Goal: Transaction & Acquisition: Purchase product/service

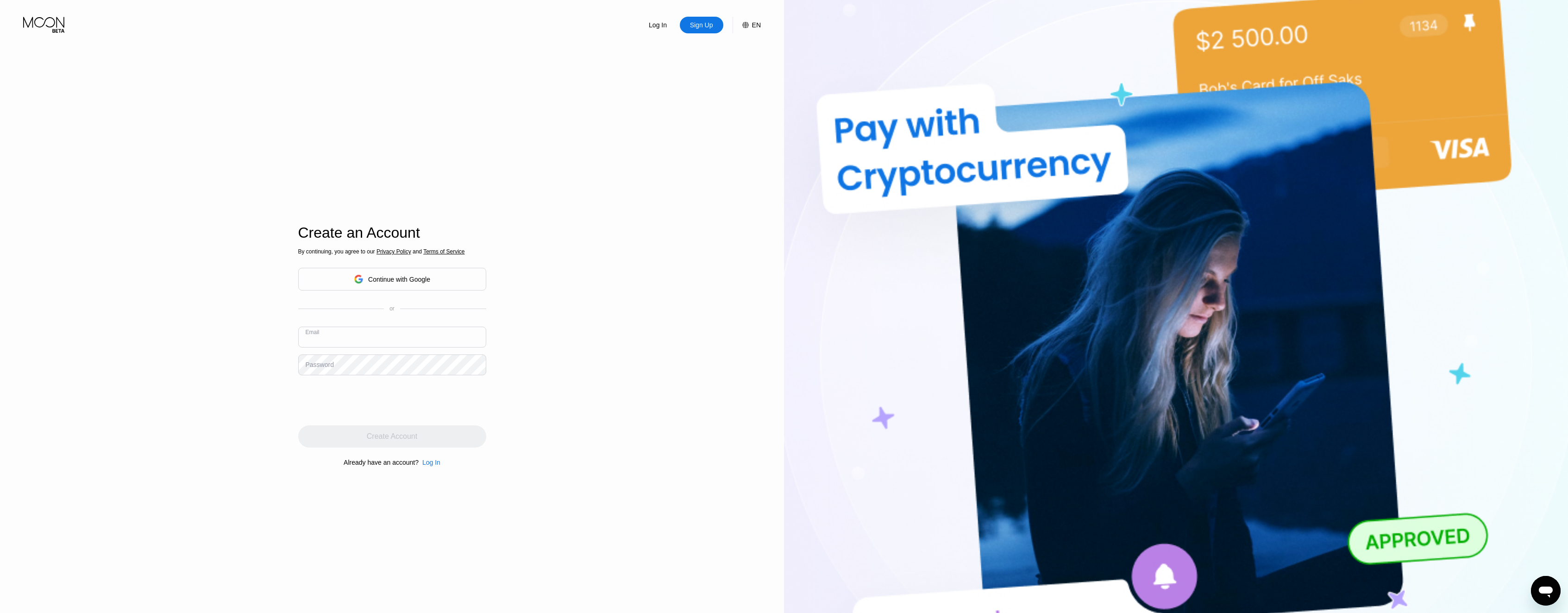
click at [406, 340] on input "text" at bounding box center [392, 337] width 188 height 21
type input ","
type input "markweskey101@gmail.com"
click at [372, 432] on div "Create Account" at bounding box center [392, 437] width 188 height 22
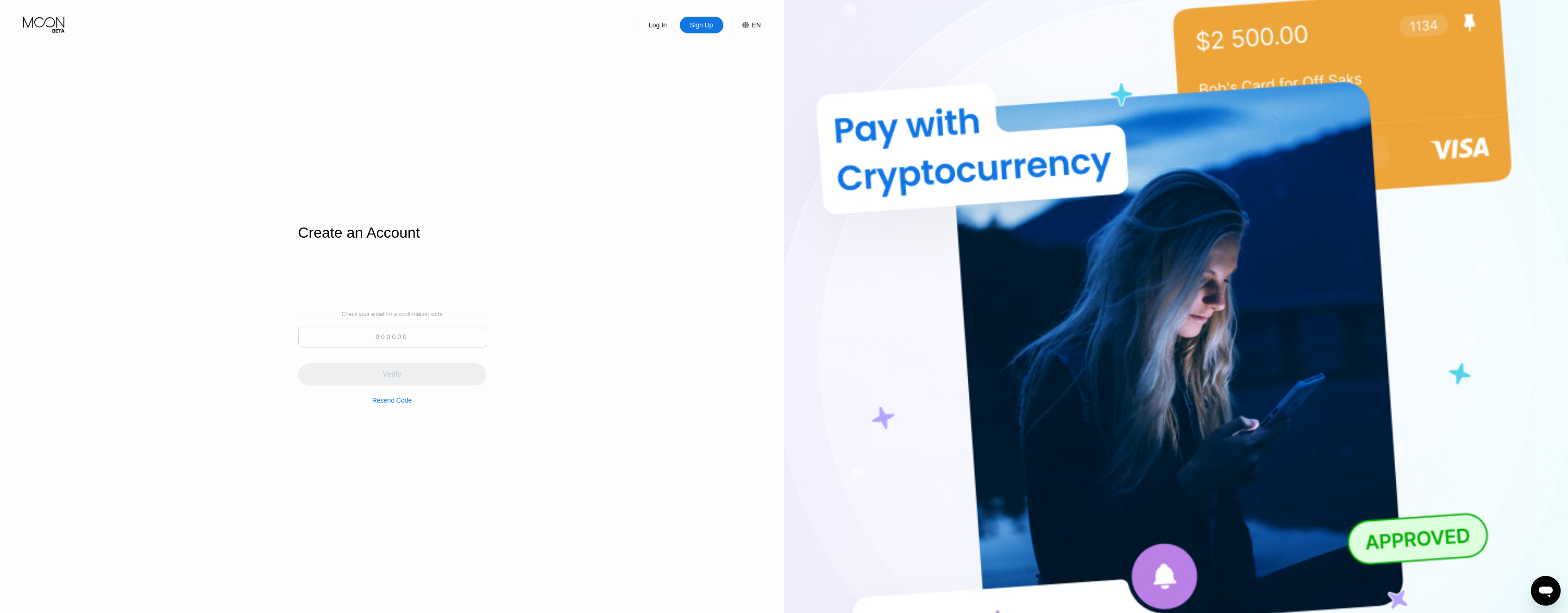
click at [400, 341] on input at bounding box center [392, 337] width 188 height 21
click at [398, 403] on div "Resend Code" at bounding box center [392, 399] width 40 height 7
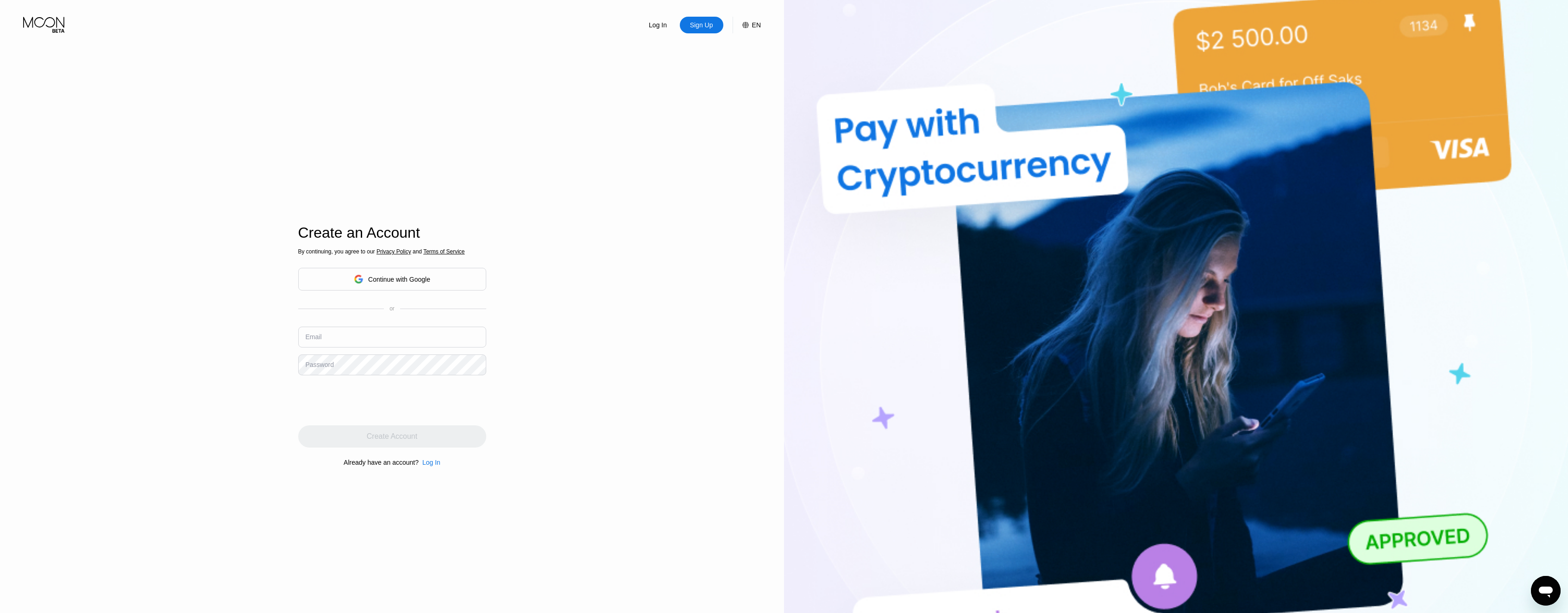
click at [369, 343] on input "text" at bounding box center [392, 337] width 188 height 21
type input "[EMAIL_ADDRESS][DOMAIN_NAME]"
click at [346, 437] on div "Create Account" at bounding box center [392, 437] width 188 height 22
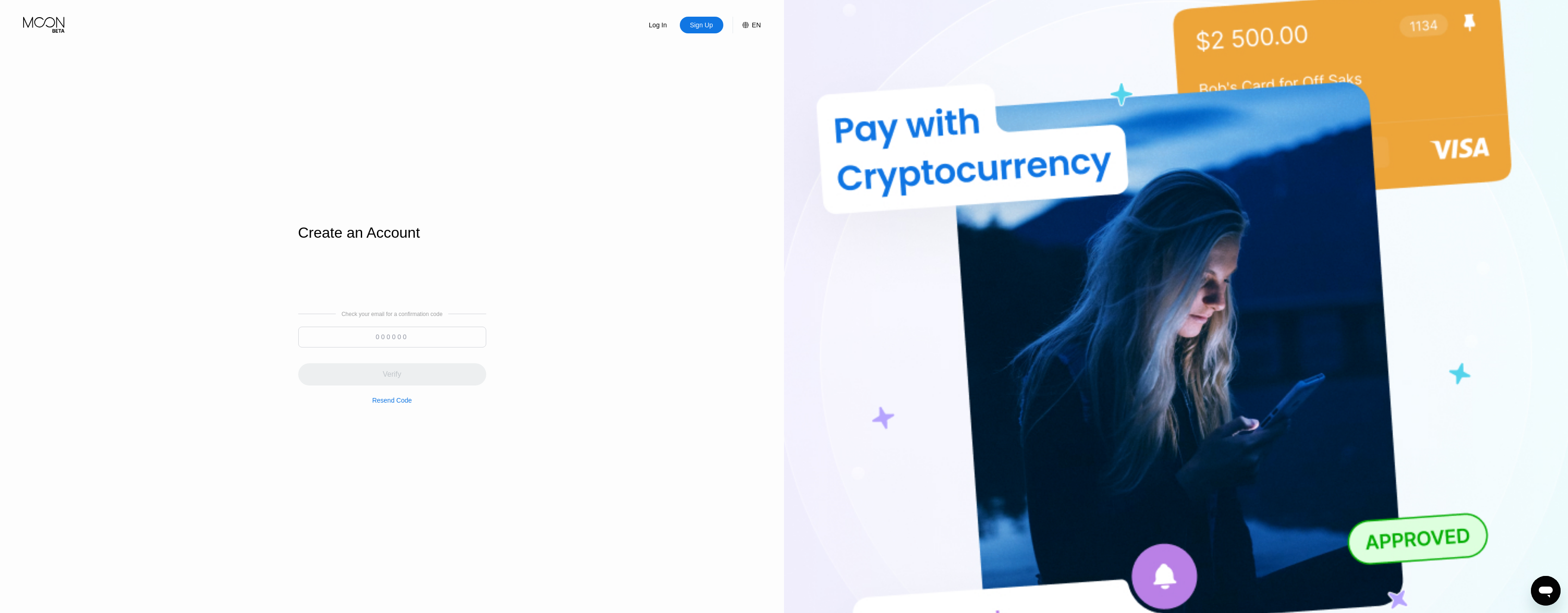
click at [395, 348] on div at bounding box center [392, 339] width 188 height 25
click at [395, 342] on input at bounding box center [392, 337] width 188 height 21
type input "272548"
click at [398, 369] on div "Verify" at bounding box center [392, 374] width 188 height 22
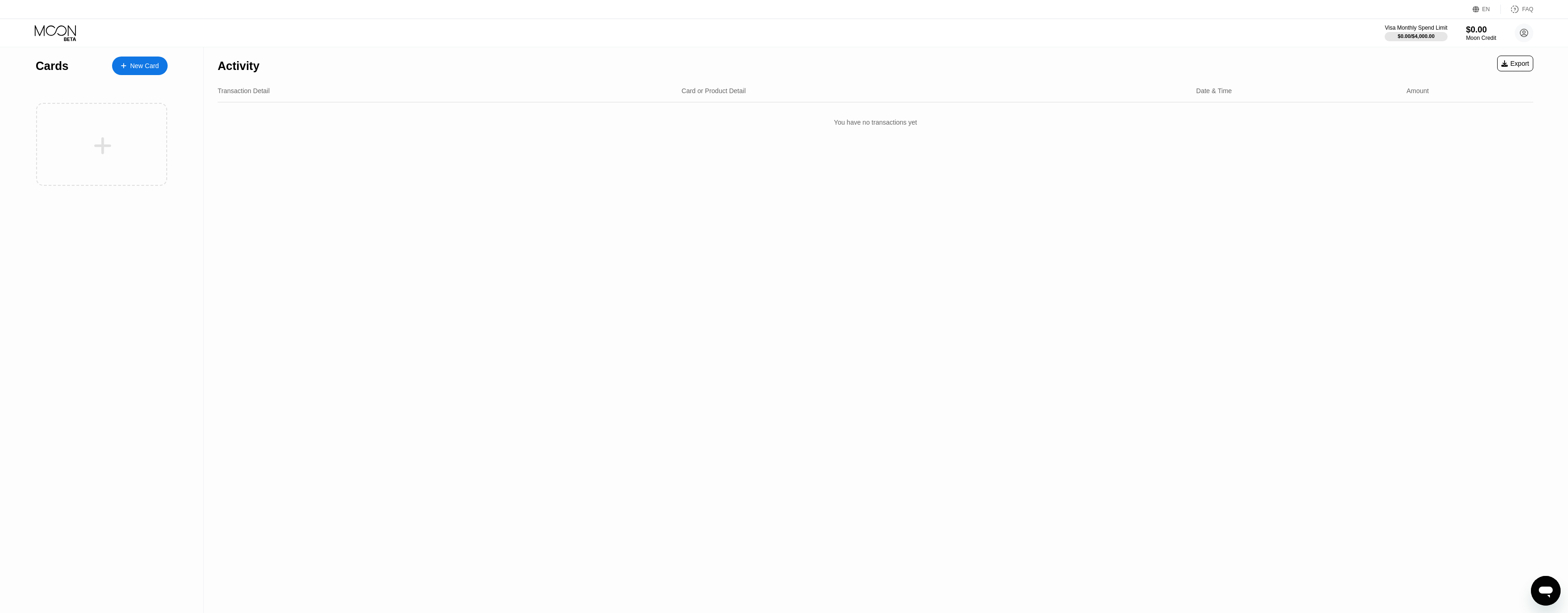
click at [134, 68] on div "New Card" at bounding box center [145, 66] width 28 height 8
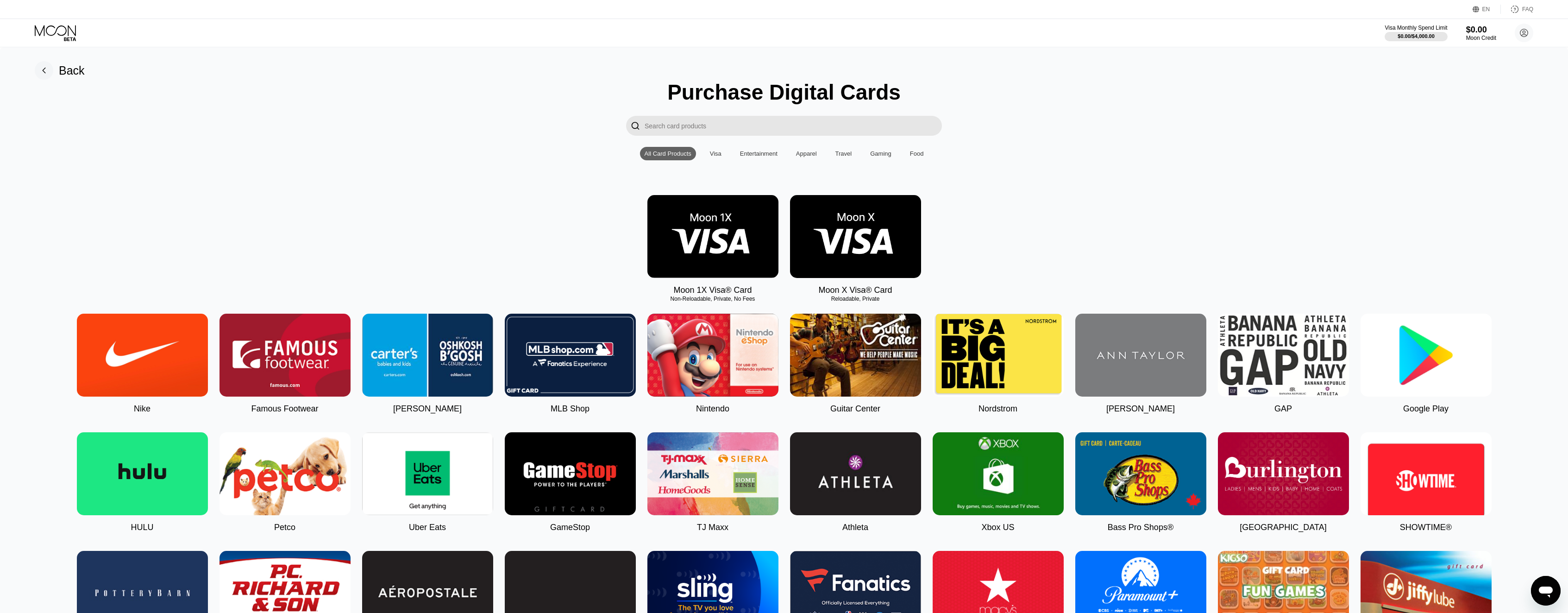
click at [716, 155] on div "Visa" at bounding box center [716, 153] width 12 height 7
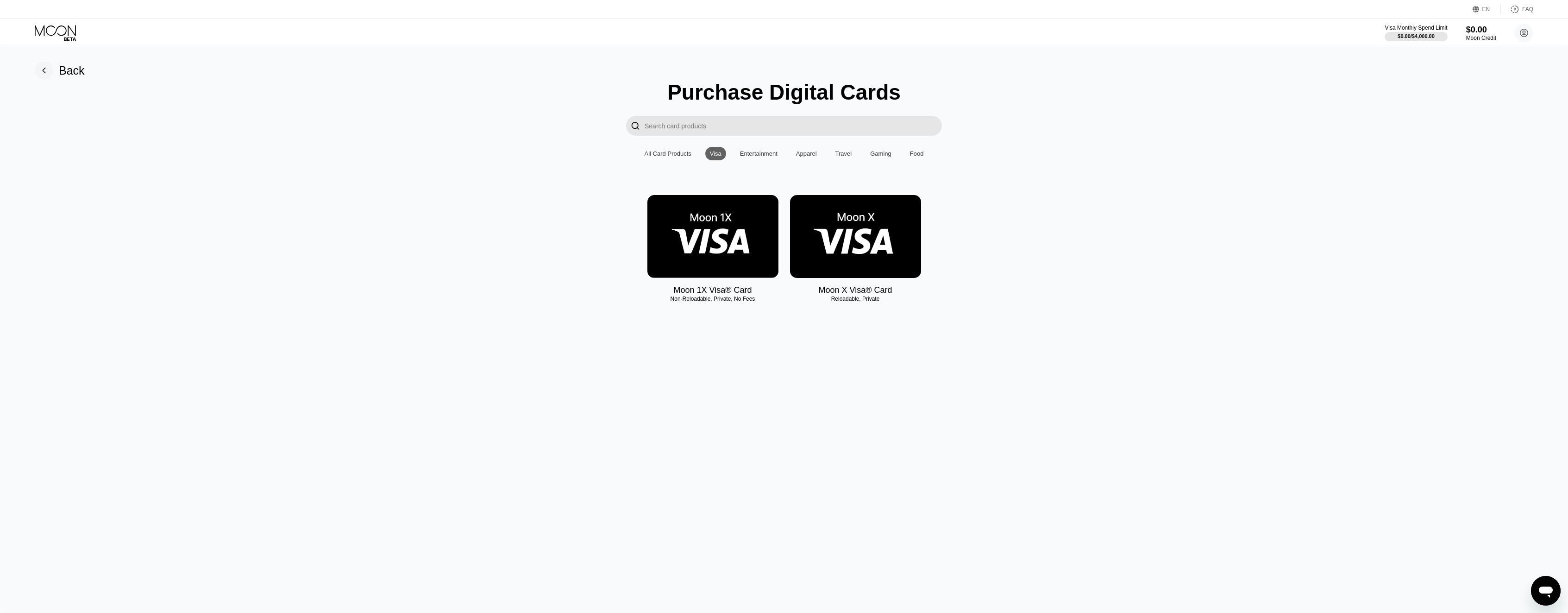
click at [656, 153] on div "All Card Products" at bounding box center [667, 153] width 47 height 7
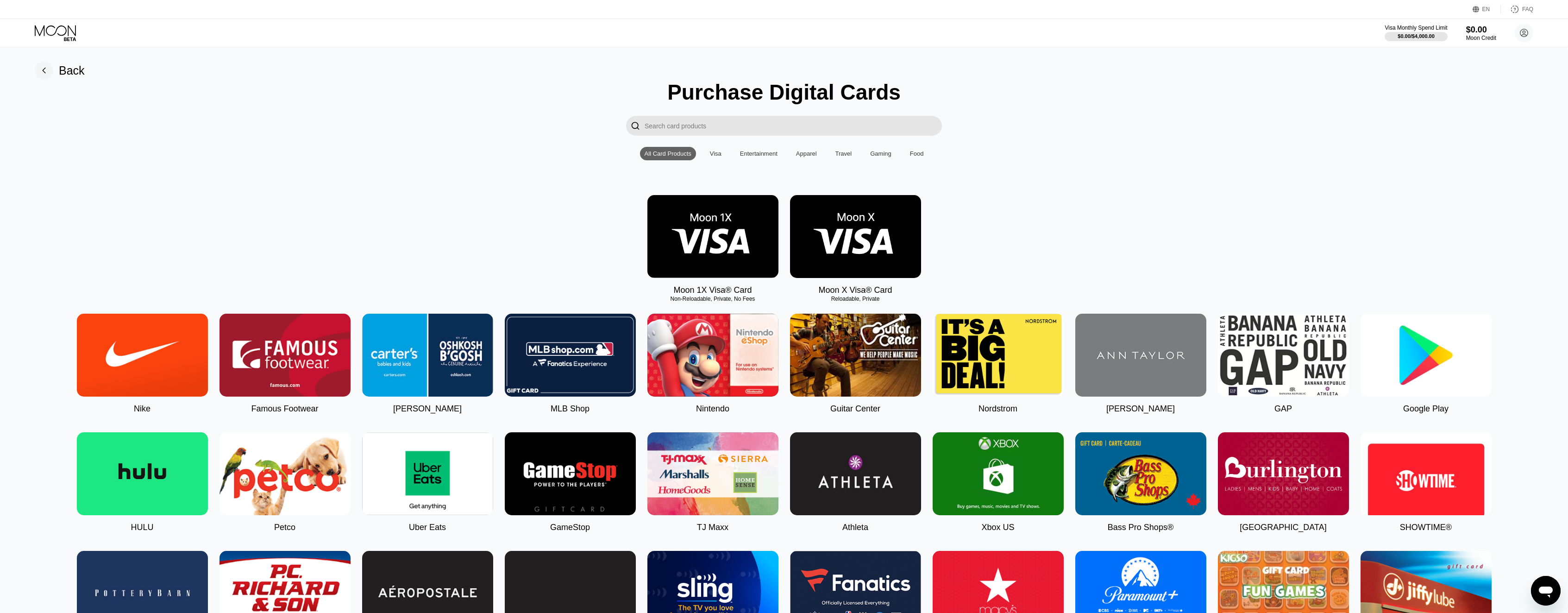
click at [728, 240] on img at bounding box center [713, 236] width 131 height 83
click at [846, 263] on img at bounding box center [856, 236] width 131 height 83
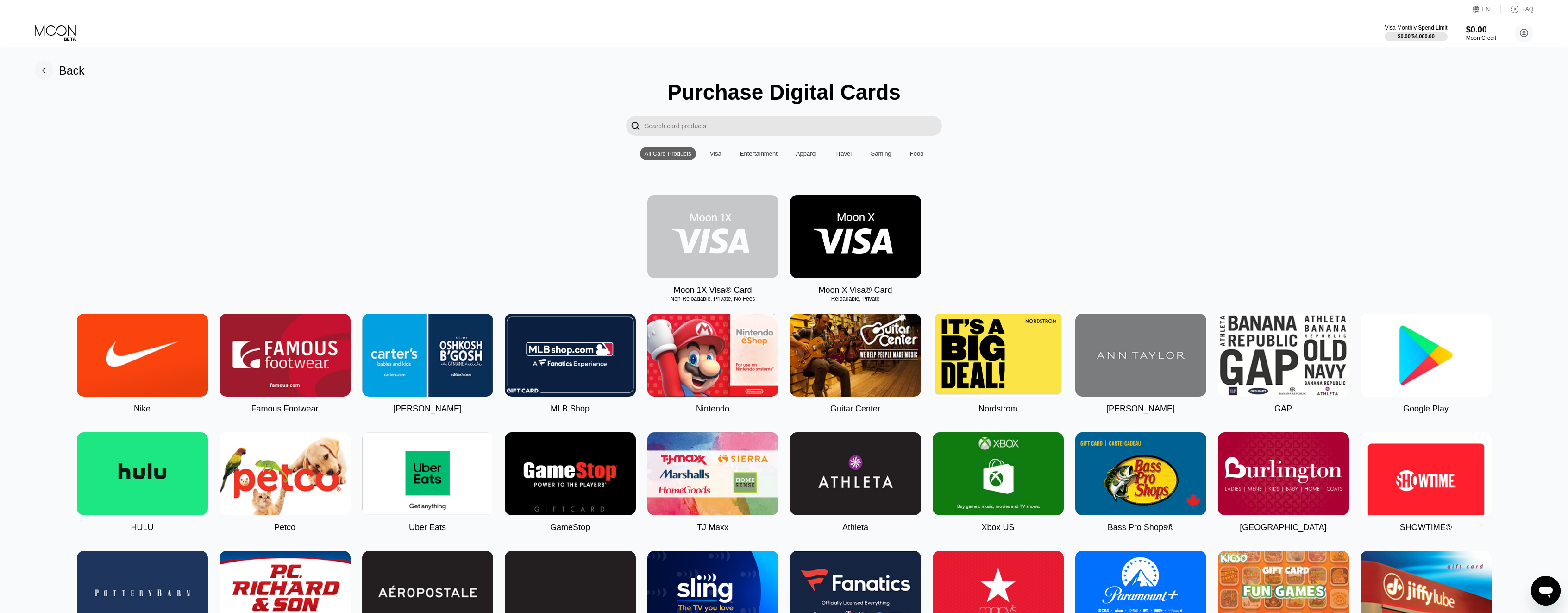
click at [716, 254] on img at bounding box center [713, 236] width 131 height 83
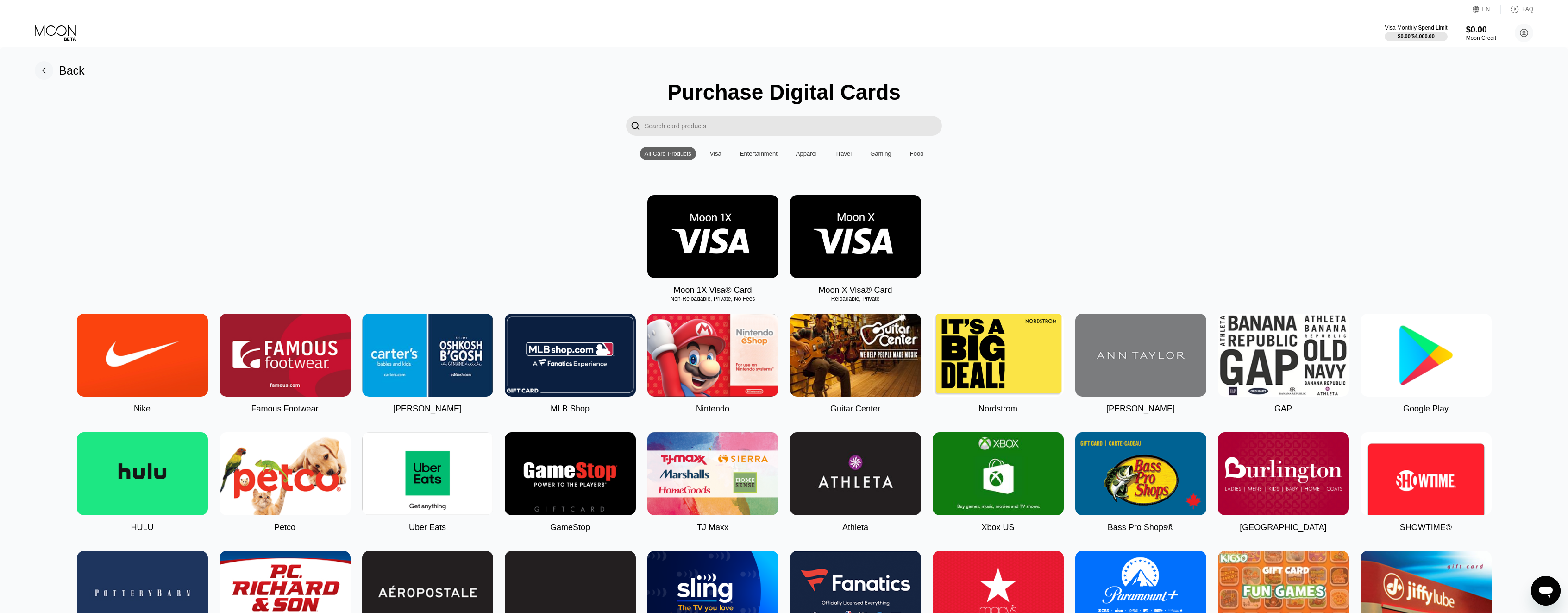
click at [855, 235] on img at bounding box center [856, 236] width 131 height 83
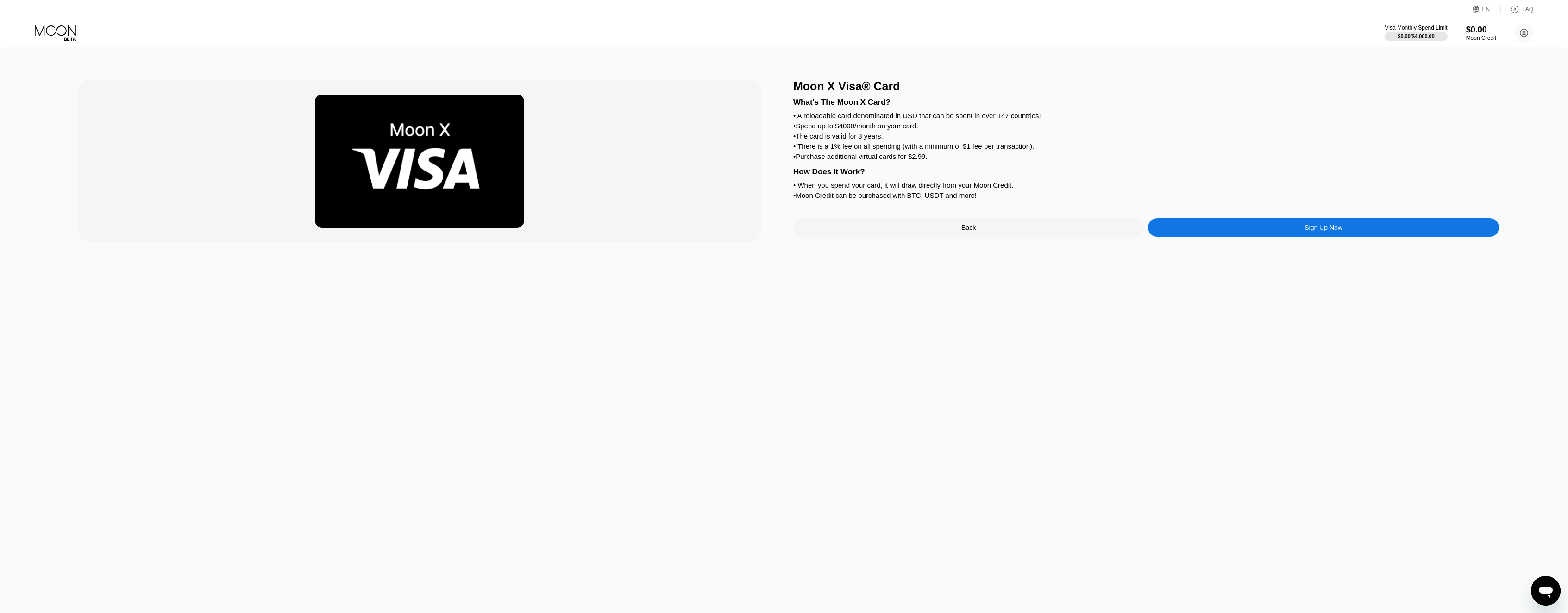
drag, startPoint x: 833, startPoint y: 191, endPoint x: 837, endPoint y: 192, distance: 4.1
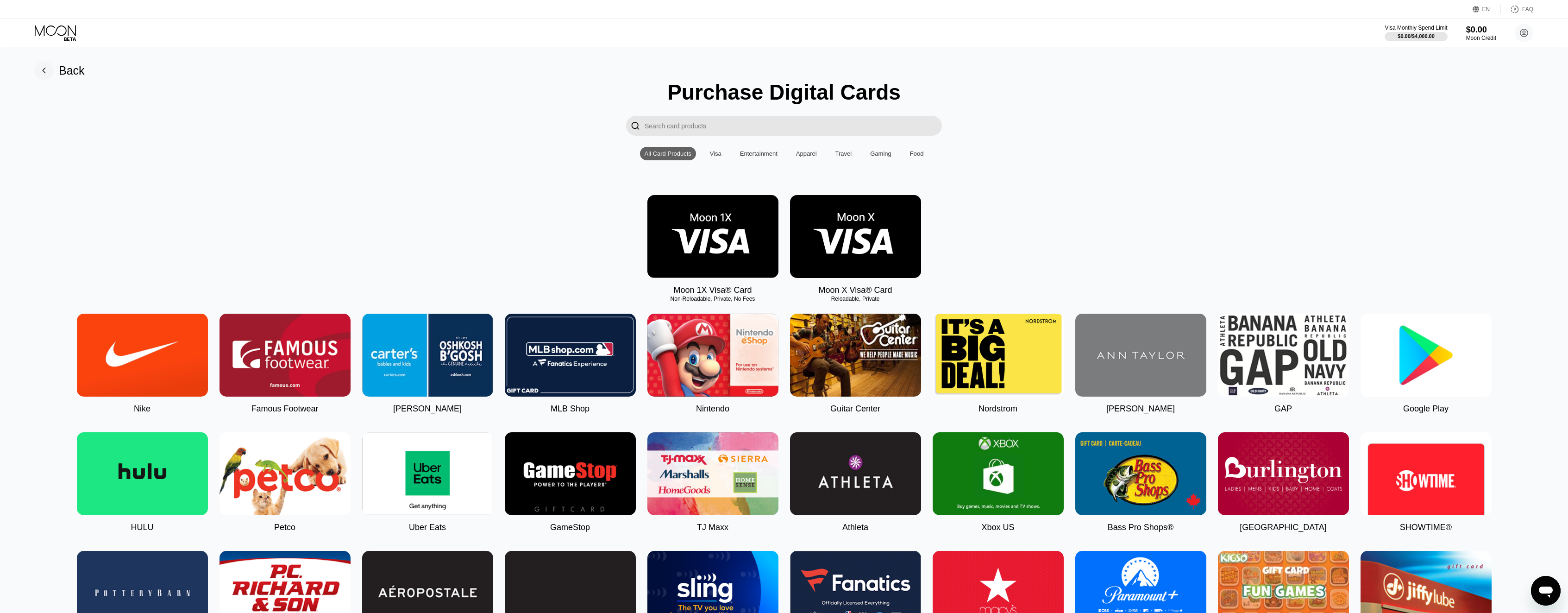
click at [841, 239] on img at bounding box center [856, 236] width 131 height 83
click at [731, 236] on img at bounding box center [713, 236] width 131 height 83
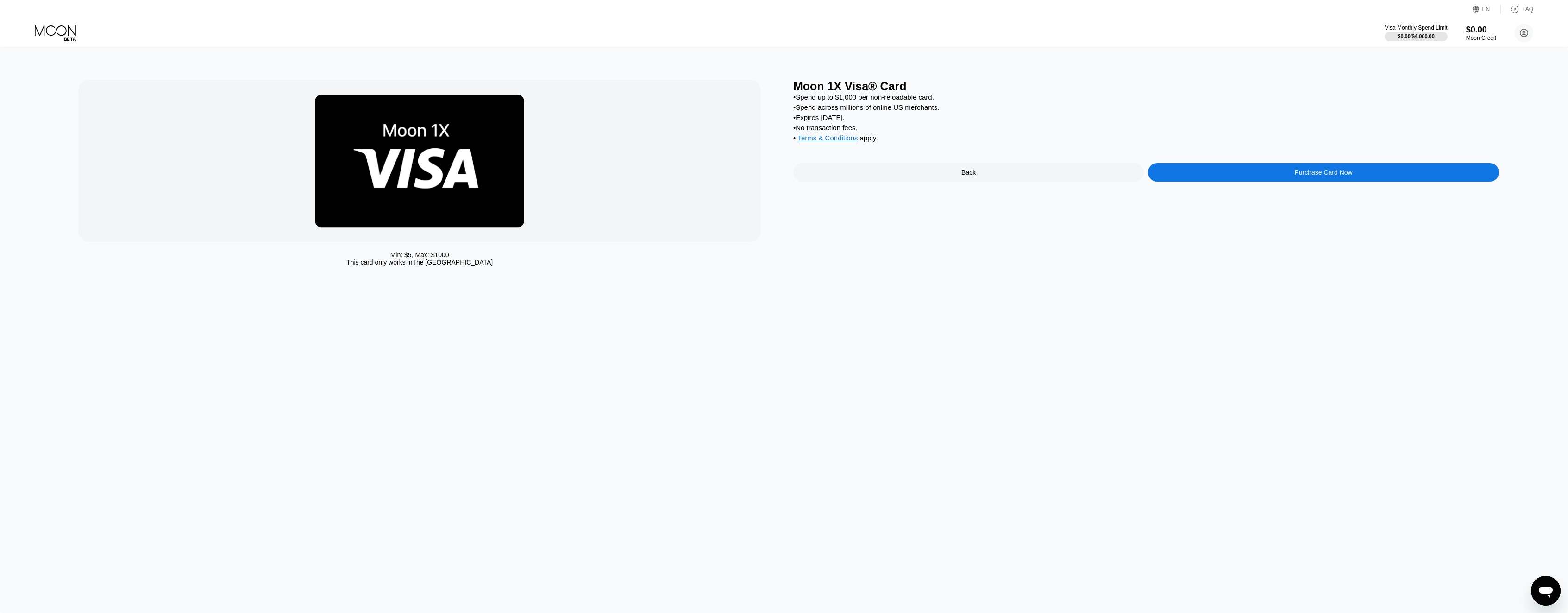
click at [1202, 191] on div "Moon 1X Visa® Card • Spend up to $1,000 per non-reloadable card. • Spend across…" at bounding box center [1146, 175] width 706 height 191
click at [1206, 182] on div "Purchase Card Now" at bounding box center [1323, 172] width 350 height 18
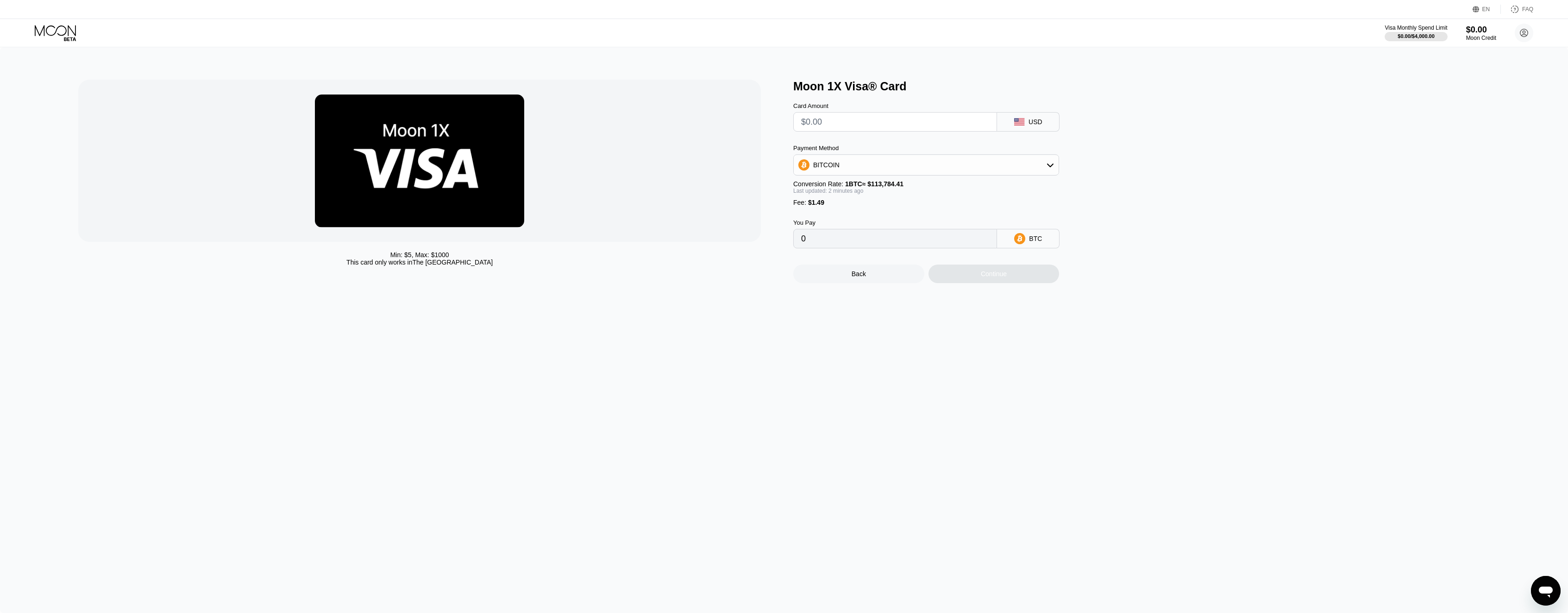
click at [879, 130] on input "text" at bounding box center [895, 121] width 188 height 18
type input "$1"
type input "0.00002189"
type input "$10"
type input "0.00010099"
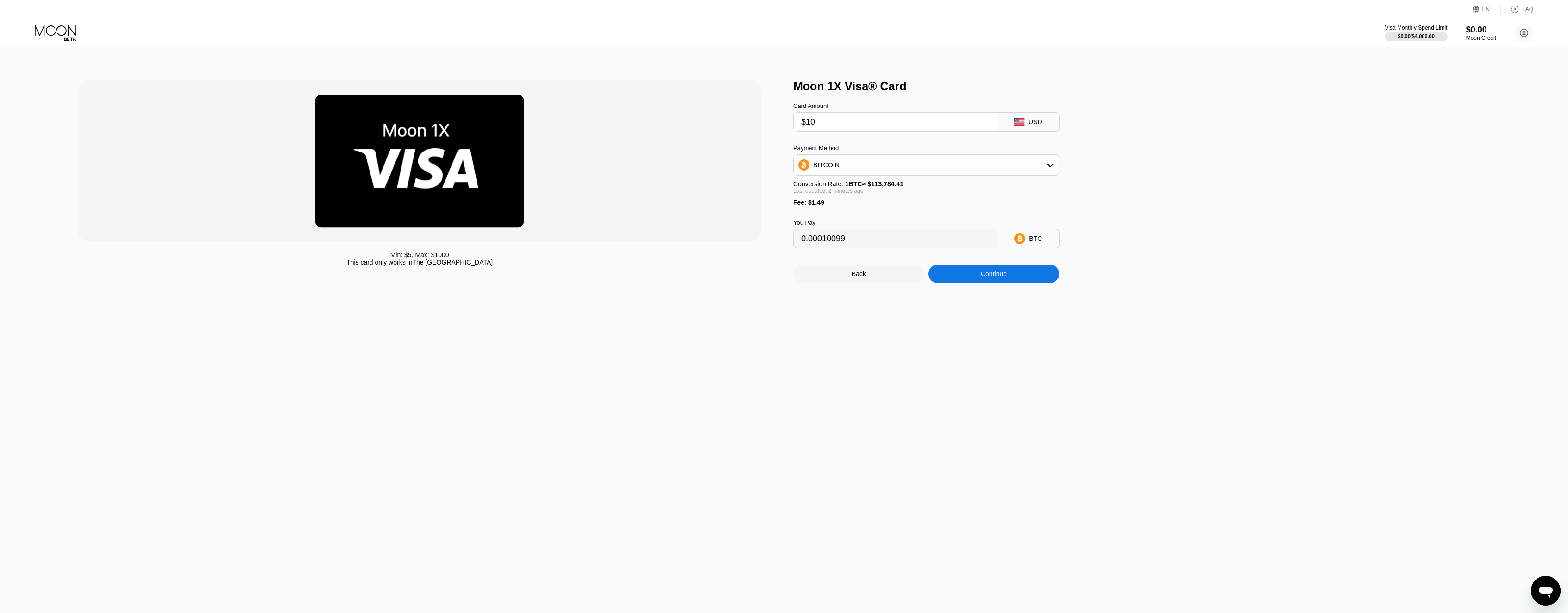
type input "$10"
click at [931, 172] on div "BITCOIN" at bounding box center [926, 165] width 265 height 18
click at [893, 206] on div "USDT on TRON" at bounding box center [926, 210] width 260 height 18
type input "11.61"
click at [687, 221] on div at bounding box center [419, 161] width 682 height 162
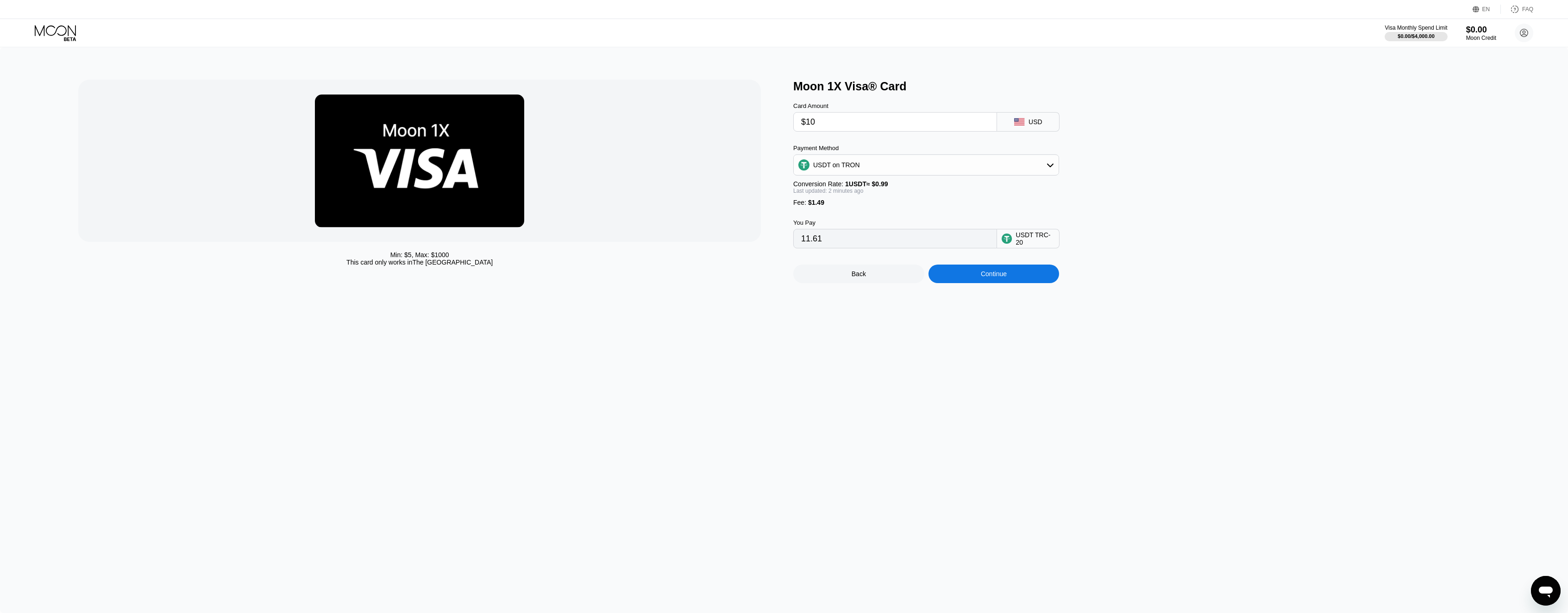
click at [968, 282] on div "Continue" at bounding box center [994, 273] width 131 height 18
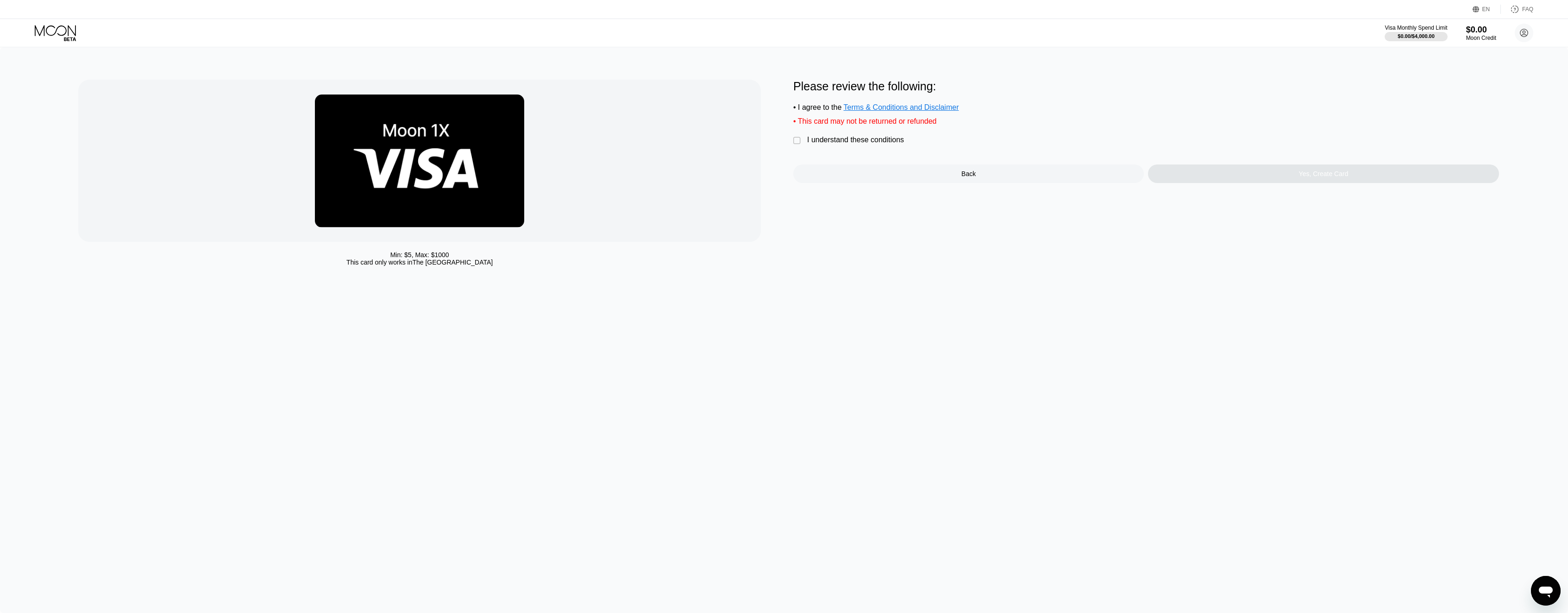
click at [849, 139] on div "I understand these conditions" at bounding box center [856, 140] width 96 height 9
click at [1271, 180] on div "Yes, Create Card" at bounding box center [1323, 173] width 350 height 18
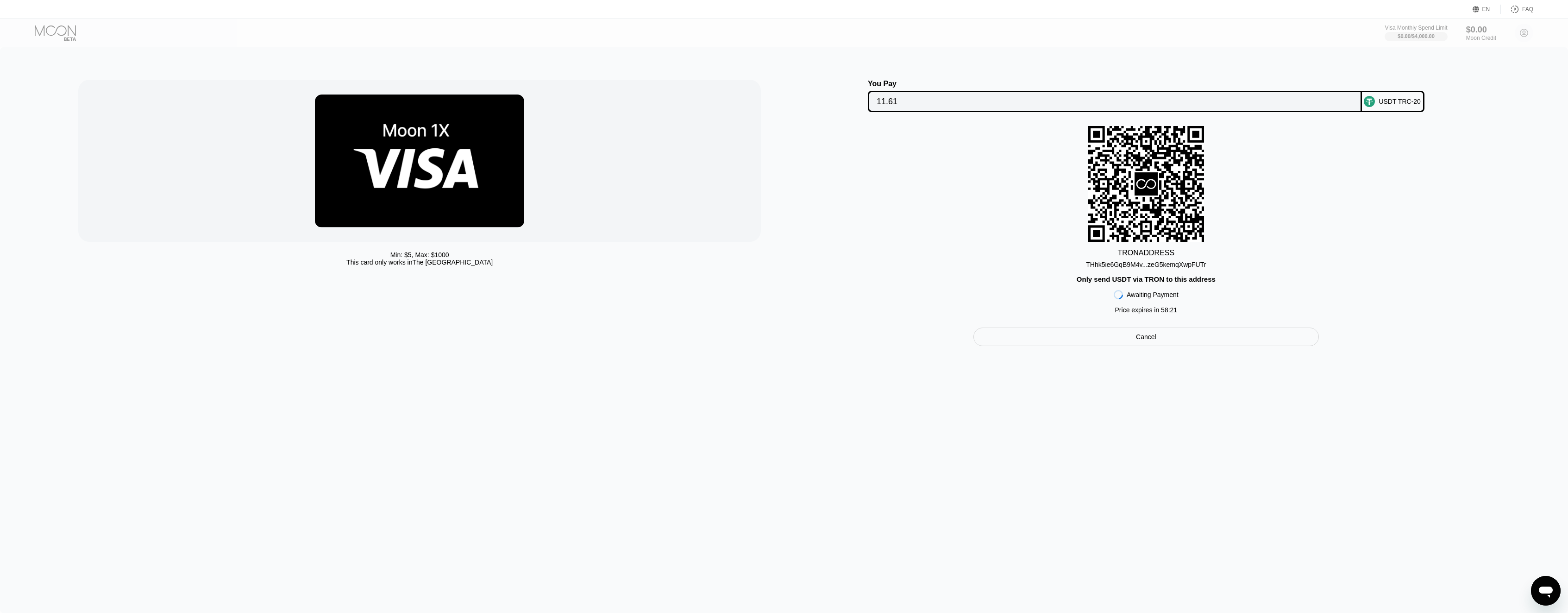
click at [1126, 266] on div "THhk5ie6GqB9M4v...zeG5kemqXwpFUTr" at bounding box center [1146, 264] width 120 height 7
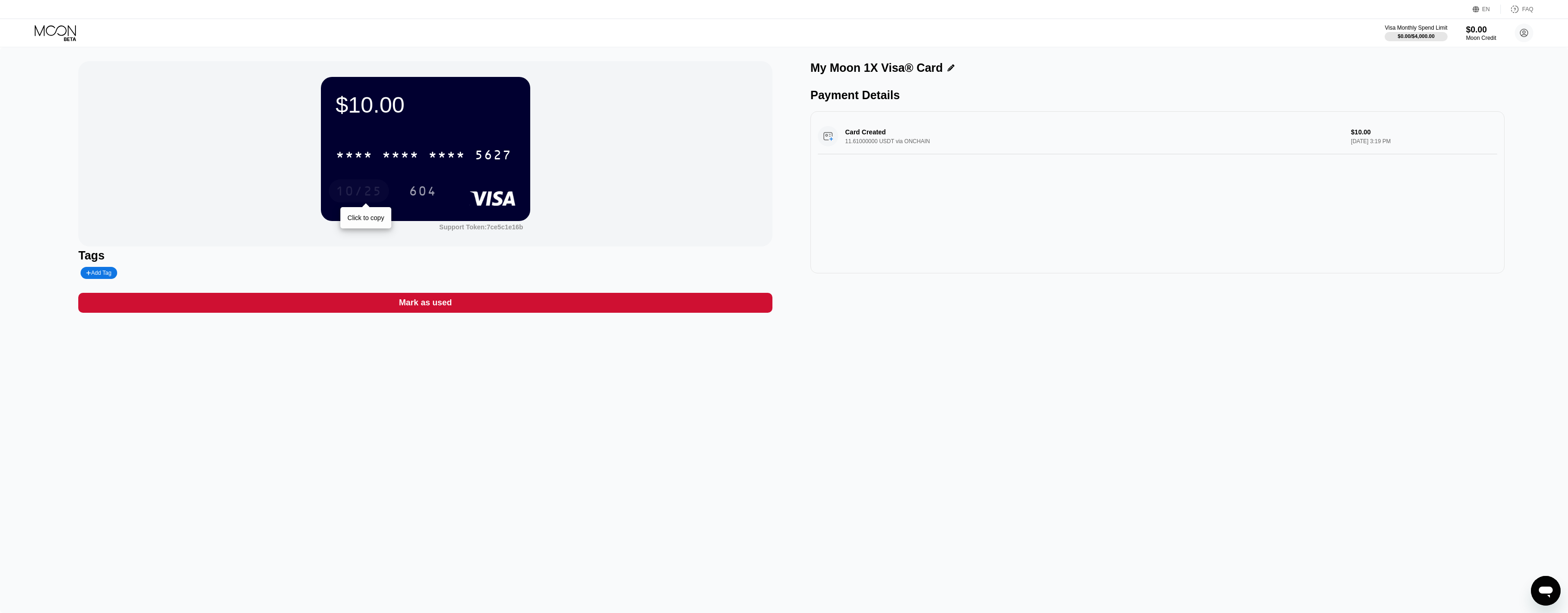
click at [372, 180] on div "10/25" at bounding box center [359, 191] width 60 height 23
click at [387, 161] on div "* * * *" at bounding box center [400, 156] width 37 height 15
click at [426, 150] on div "[CREDIT_CARD_NUMBER]" at bounding box center [424, 154] width 187 height 23
click at [426, 150] on div "* * * * * * * * * * * * 5627" at bounding box center [424, 154] width 187 height 23
click at [53, 29] on icon at bounding box center [56, 33] width 43 height 16
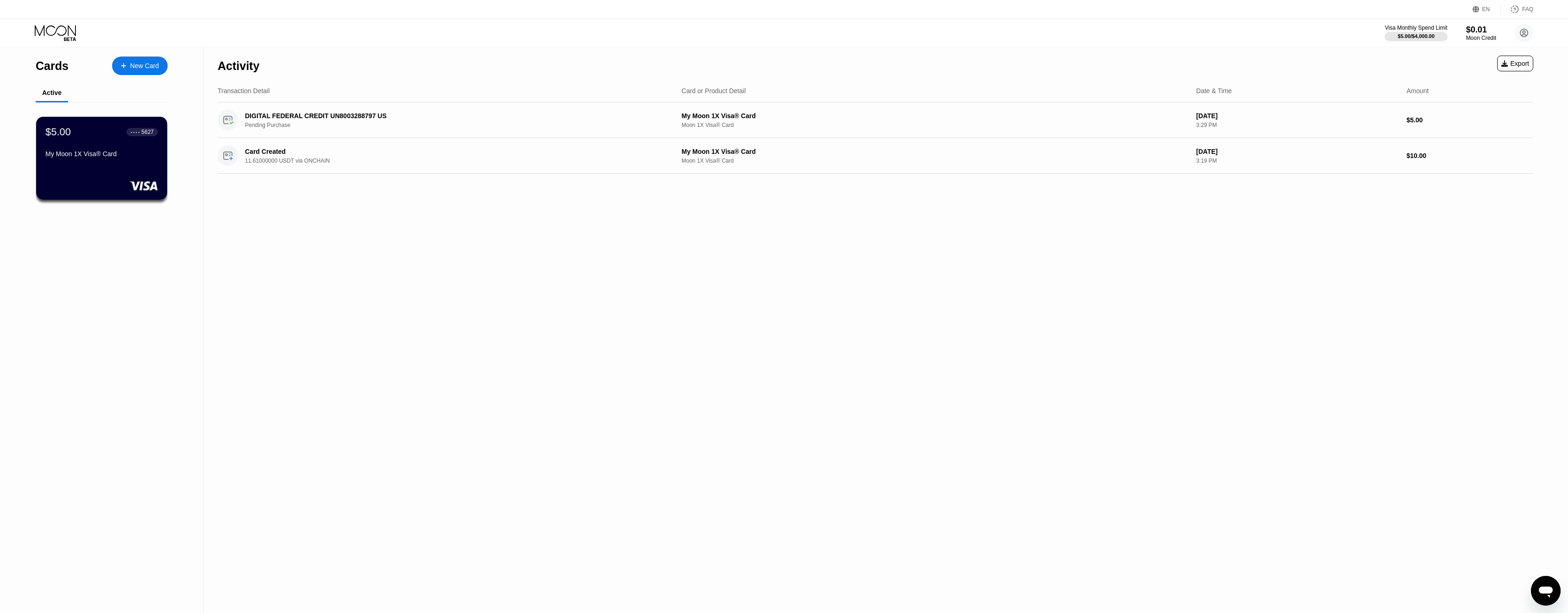
click at [52, 33] on icon at bounding box center [56, 33] width 43 height 16
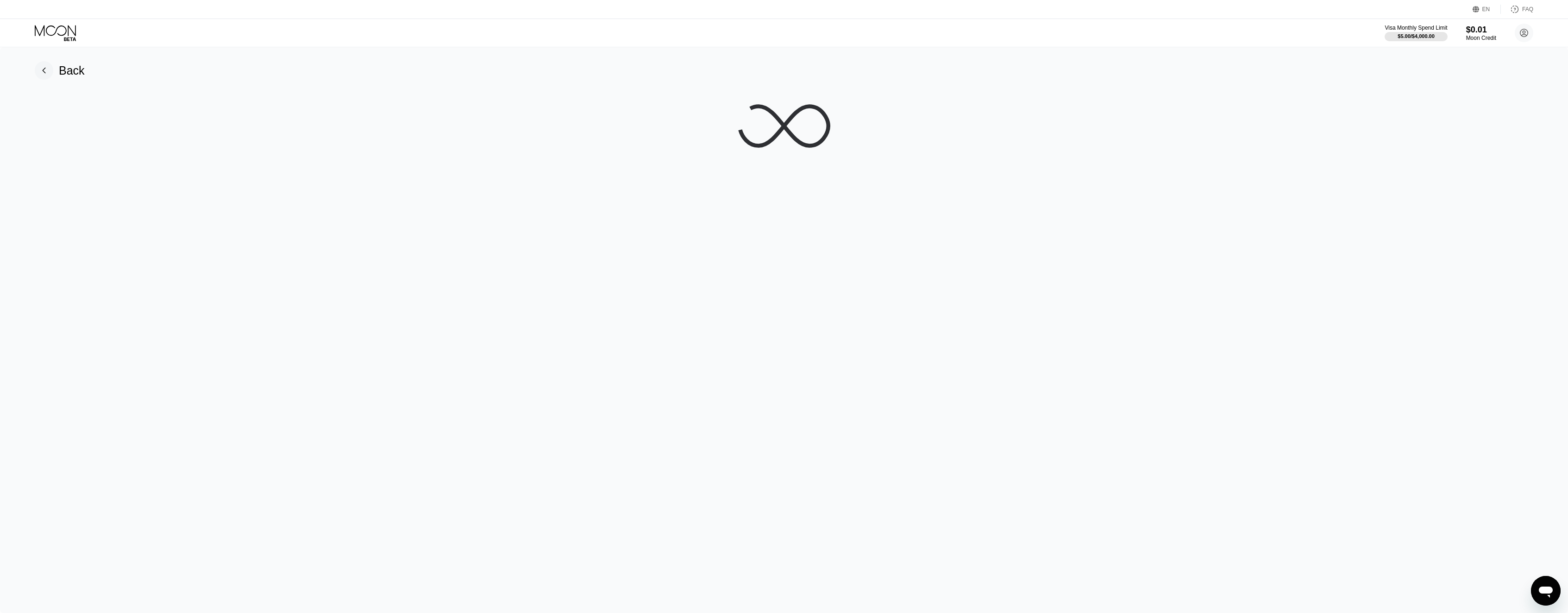
click at [45, 74] on rect at bounding box center [43, 70] width 18 height 18
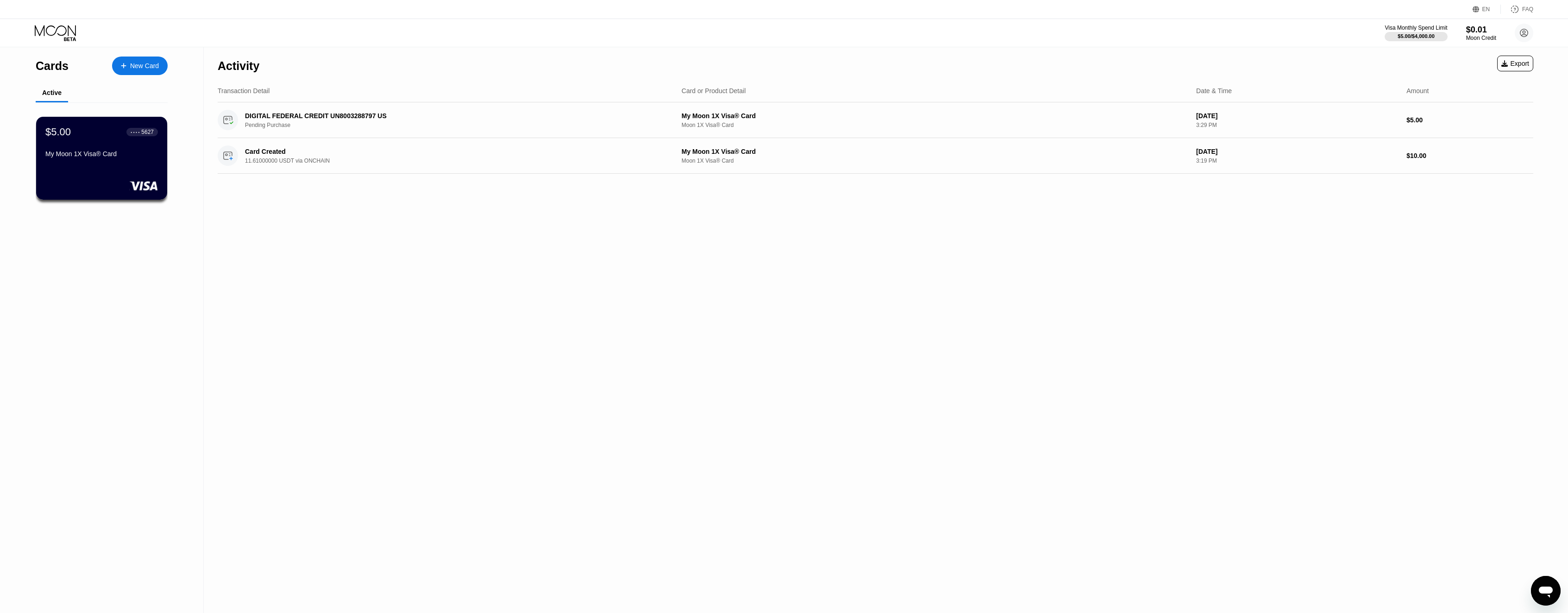
click at [164, 68] on div "New Card" at bounding box center [140, 65] width 55 height 18
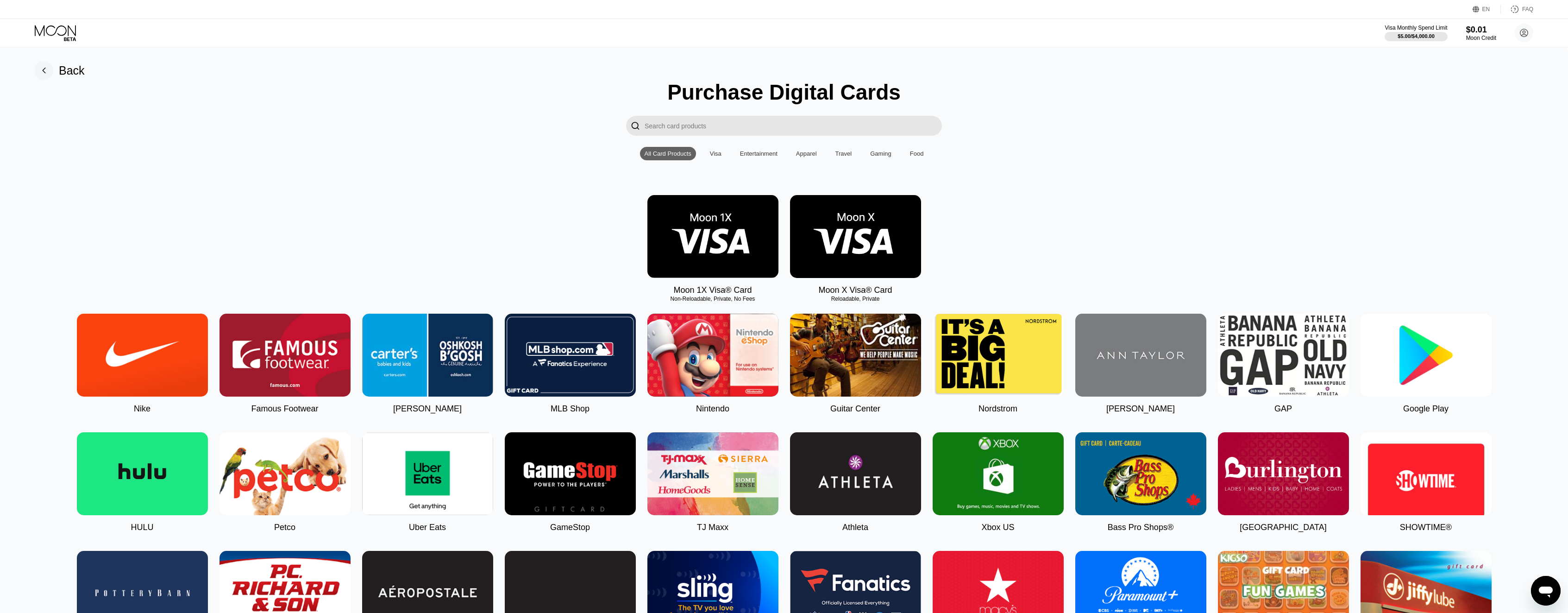
click at [722, 154] on div "Visa" at bounding box center [716, 153] width 21 height 13
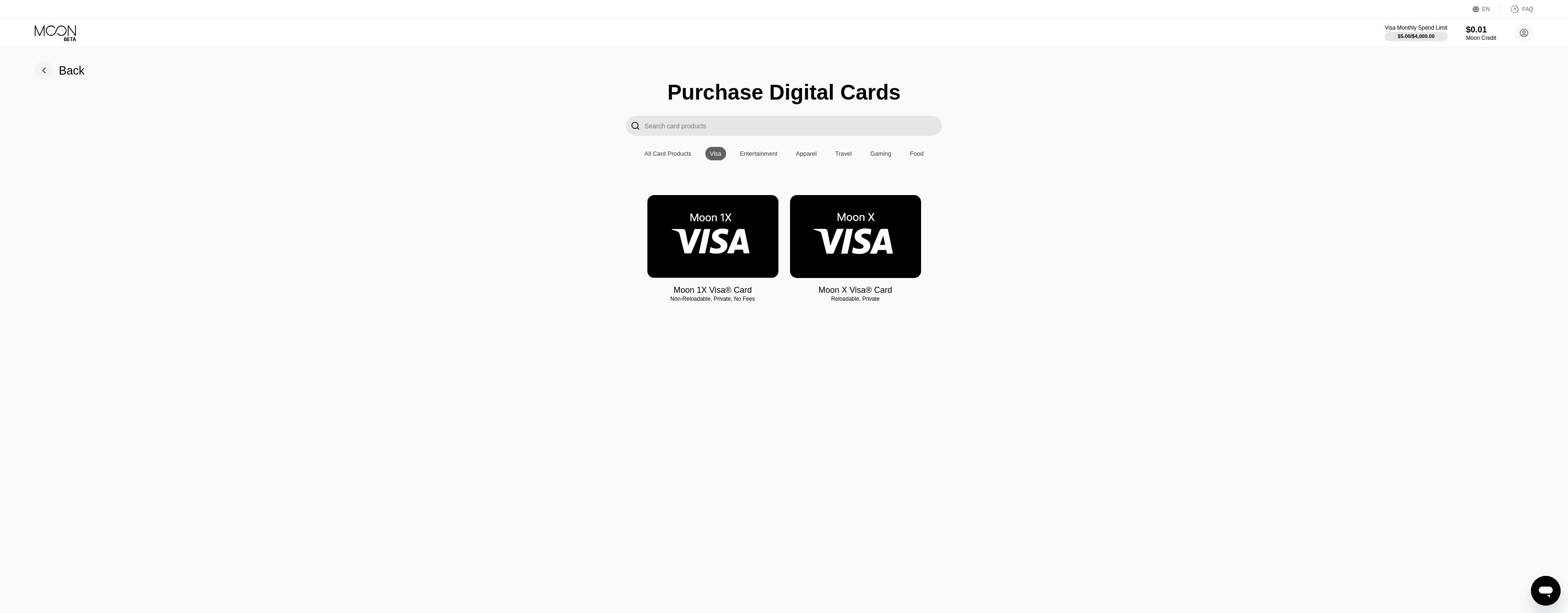
click at [754, 153] on div "Entertainment" at bounding box center [758, 153] width 37 height 7
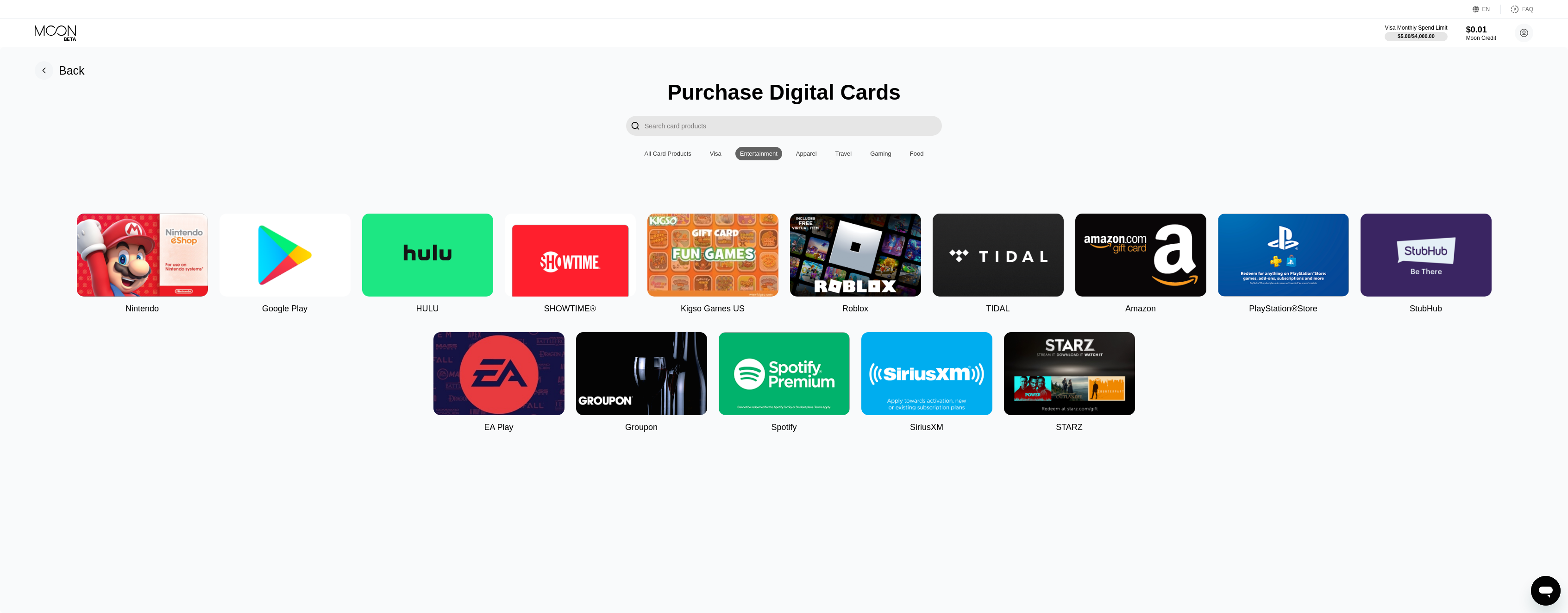
click at [754, 153] on div "Entertainment" at bounding box center [758, 153] width 37 height 7
click at [802, 153] on div "Apparel" at bounding box center [807, 153] width 21 height 7
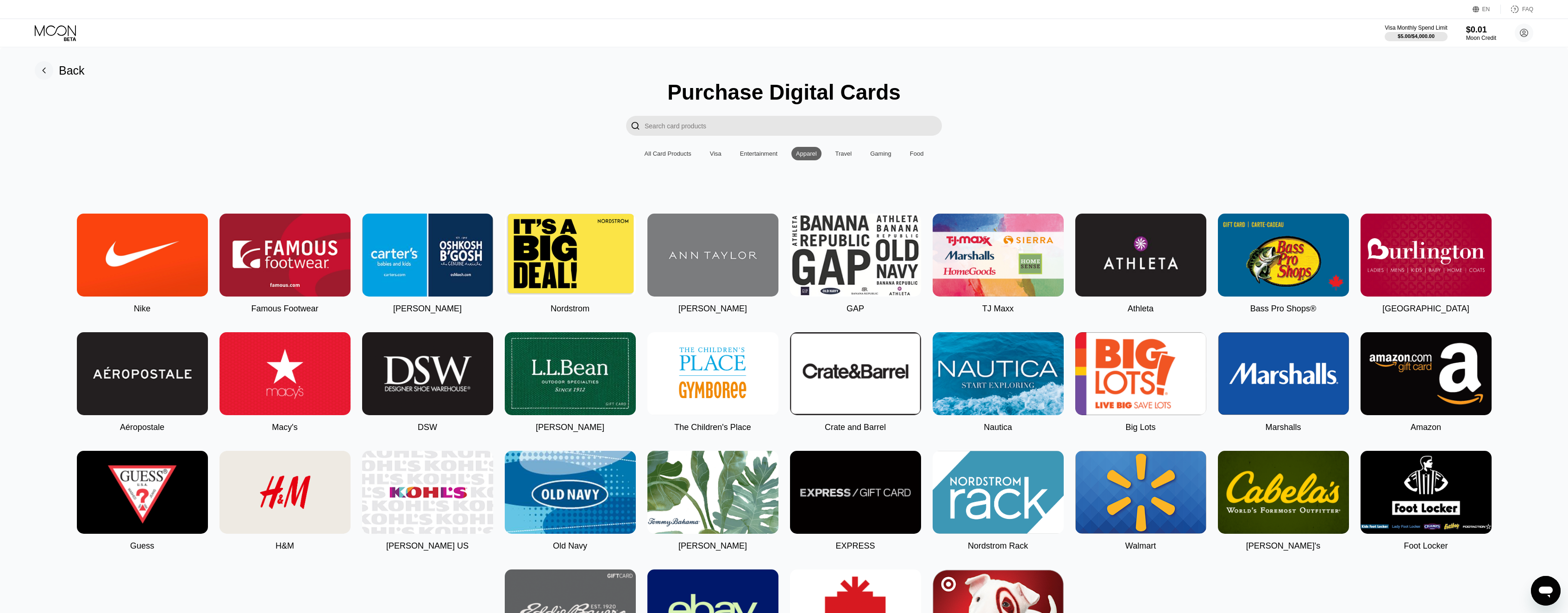
click at [849, 153] on div "Travel" at bounding box center [844, 153] width 17 height 7
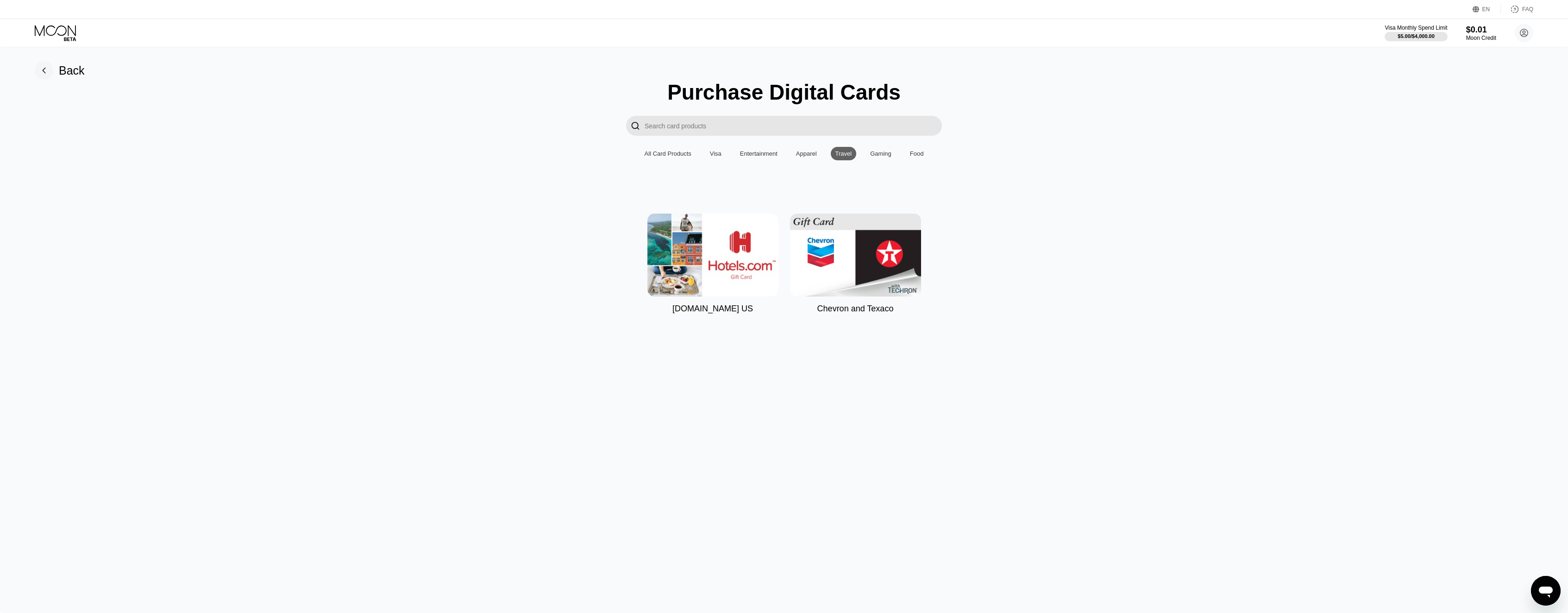
click at [871, 152] on div "Gaming" at bounding box center [881, 153] width 31 height 13
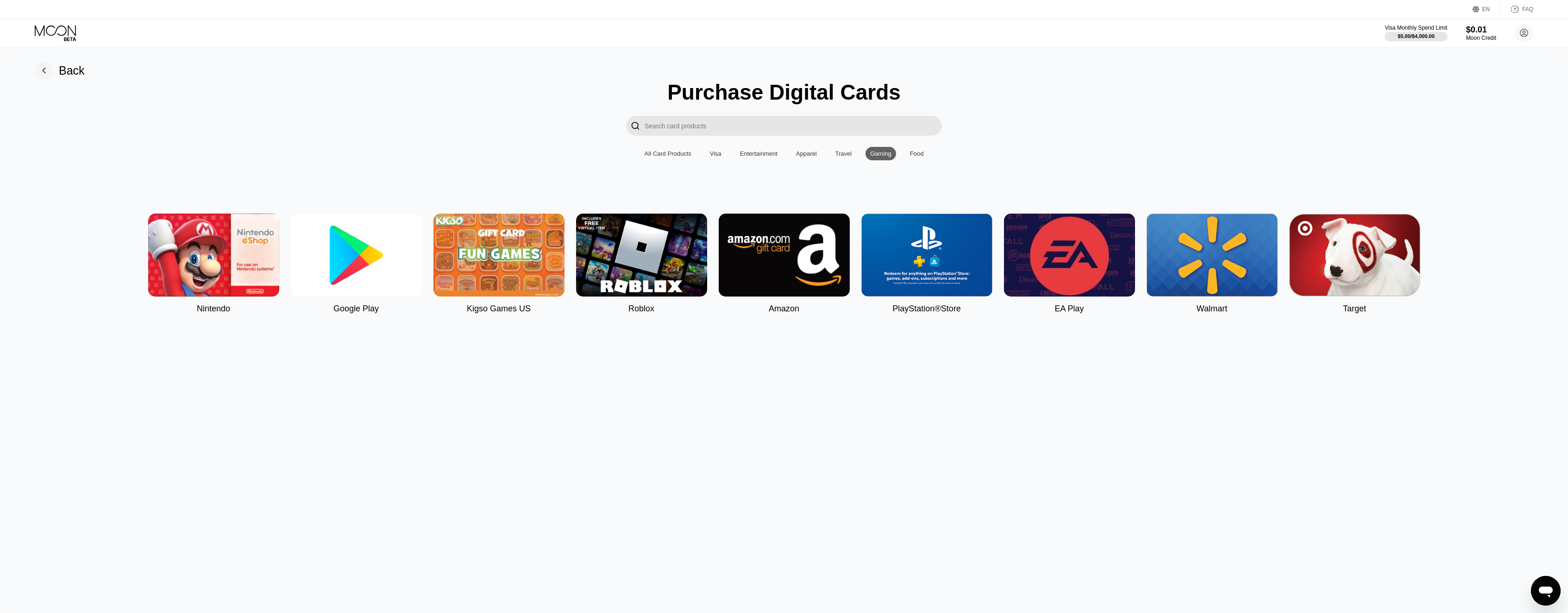
click at [917, 153] on div "Food" at bounding box center [917, 153] width 14 height 7
